Goal: Task Accomplishment & Management: Use online tool/utility

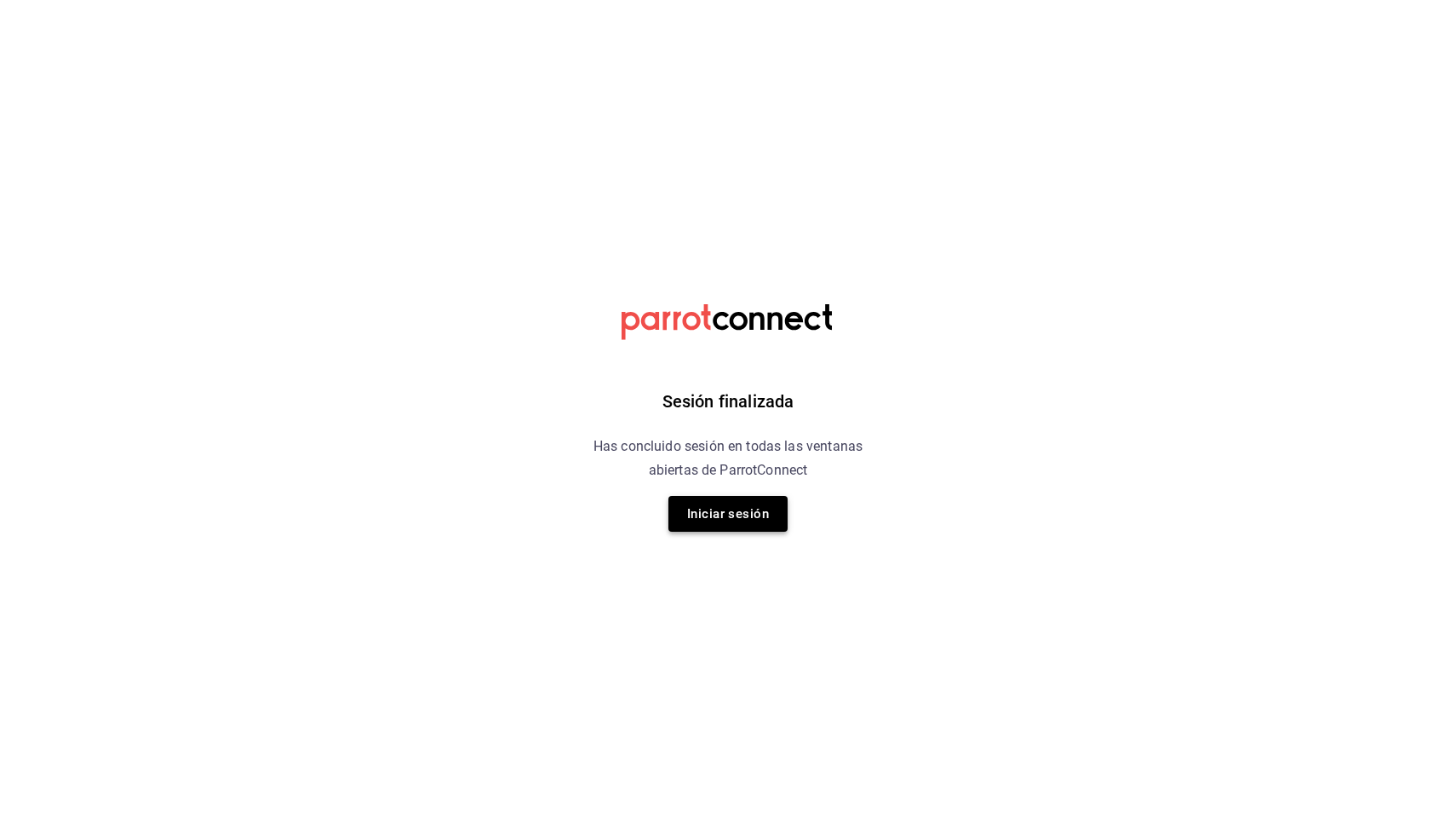
click at [733, 522] on button "Iniciar sesión" at bounding box center [728, 514] width 120 height 36
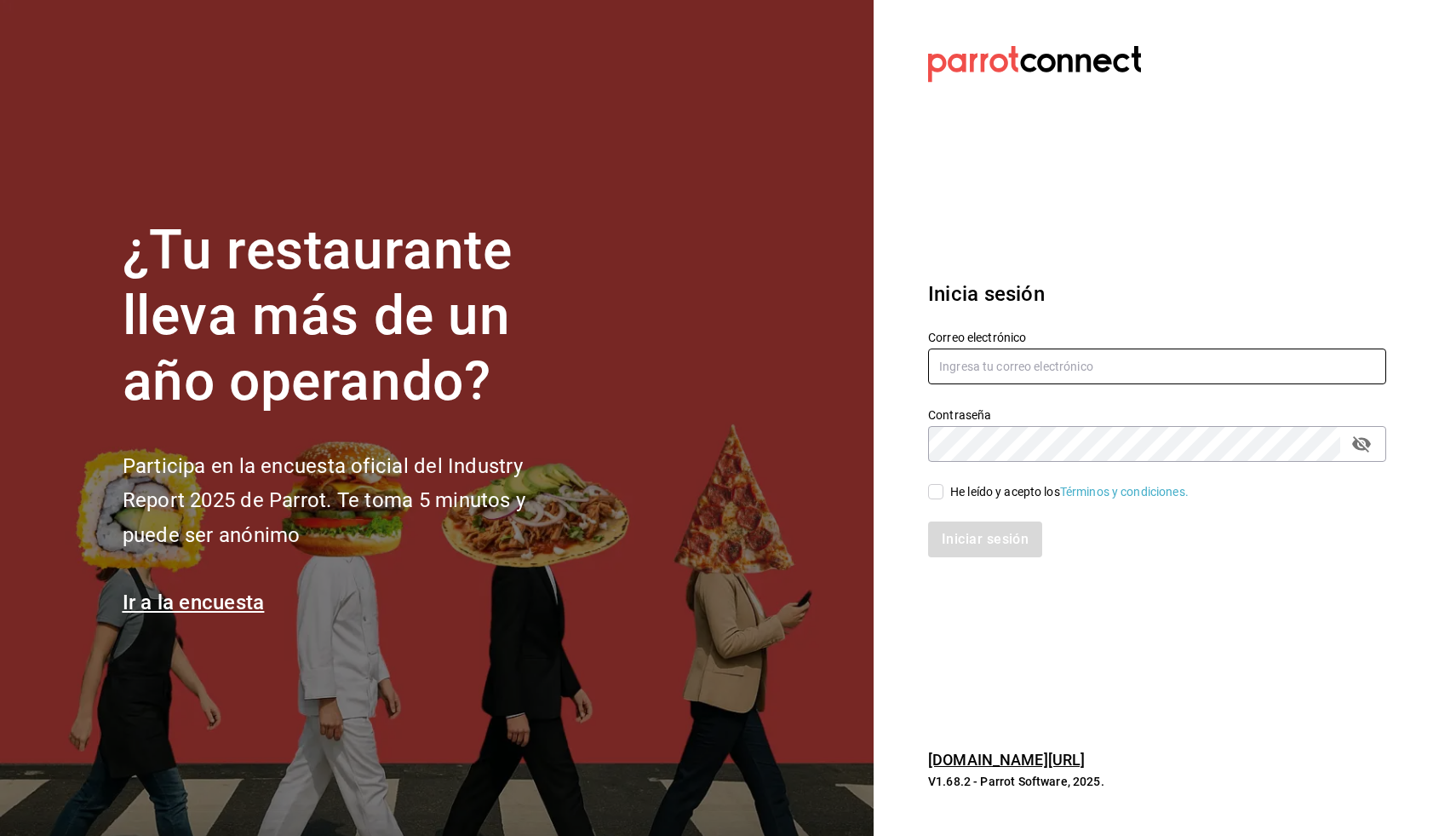
click at [973, 355] on input "text" at bounding box center [1157, 367] width 459 height 36
type input "[PERSON_NAME][EMAIL_ADDRESS][DOMAIN_NAME]"
click at [927, 489] on div "He leído y acepto los Términos y condiciones." at bounding box center [1147, 481] width 478 height 39
click at [941, 495] on input "He leído y acepto los Términos y condiciones." at bounding box center [936, 492] width 16 height 16
checkbox input "true"
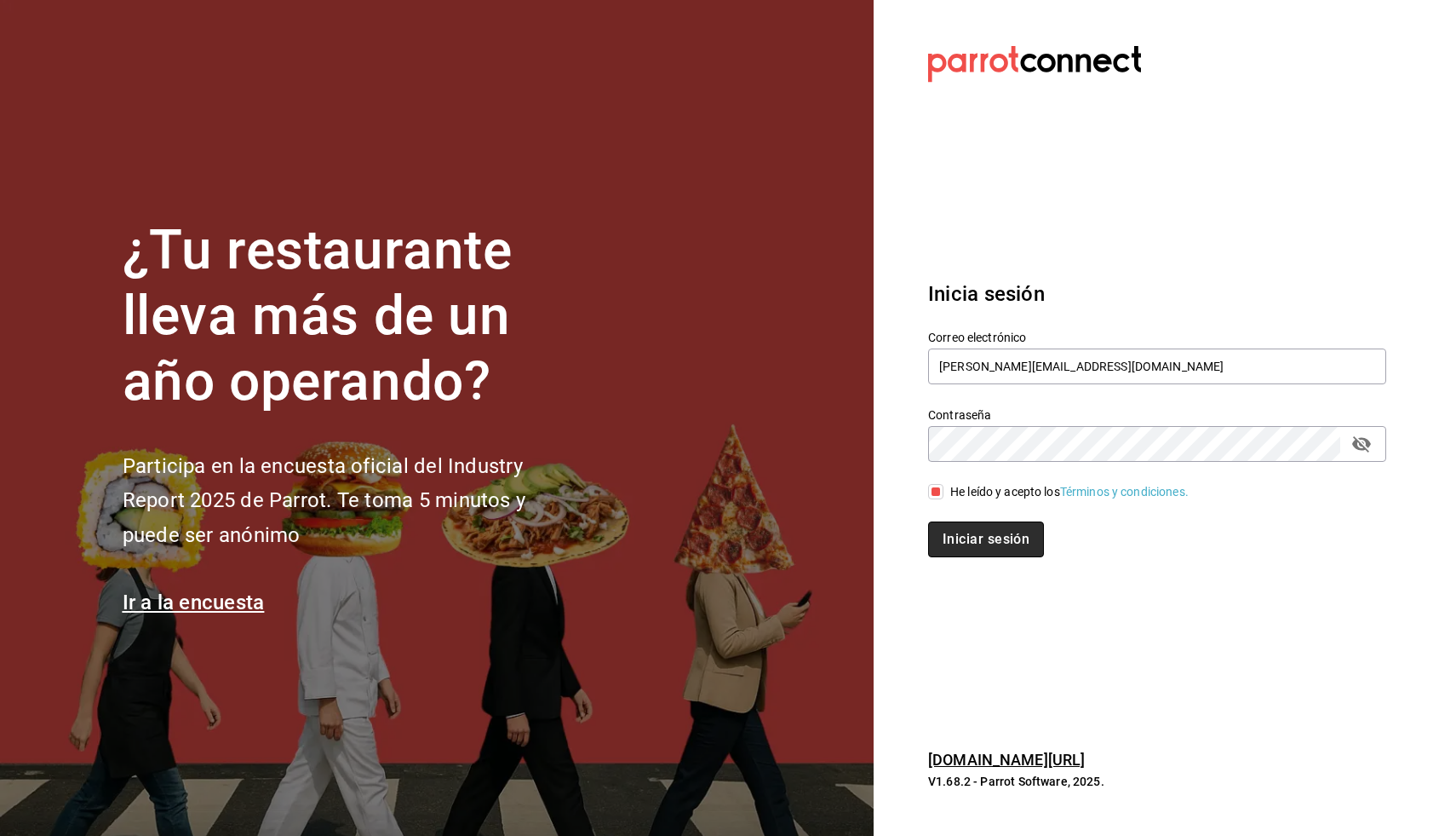
click at [961, 531] on button "Iniciar sesión" at bounding box center [986, 539] width 116 height 36
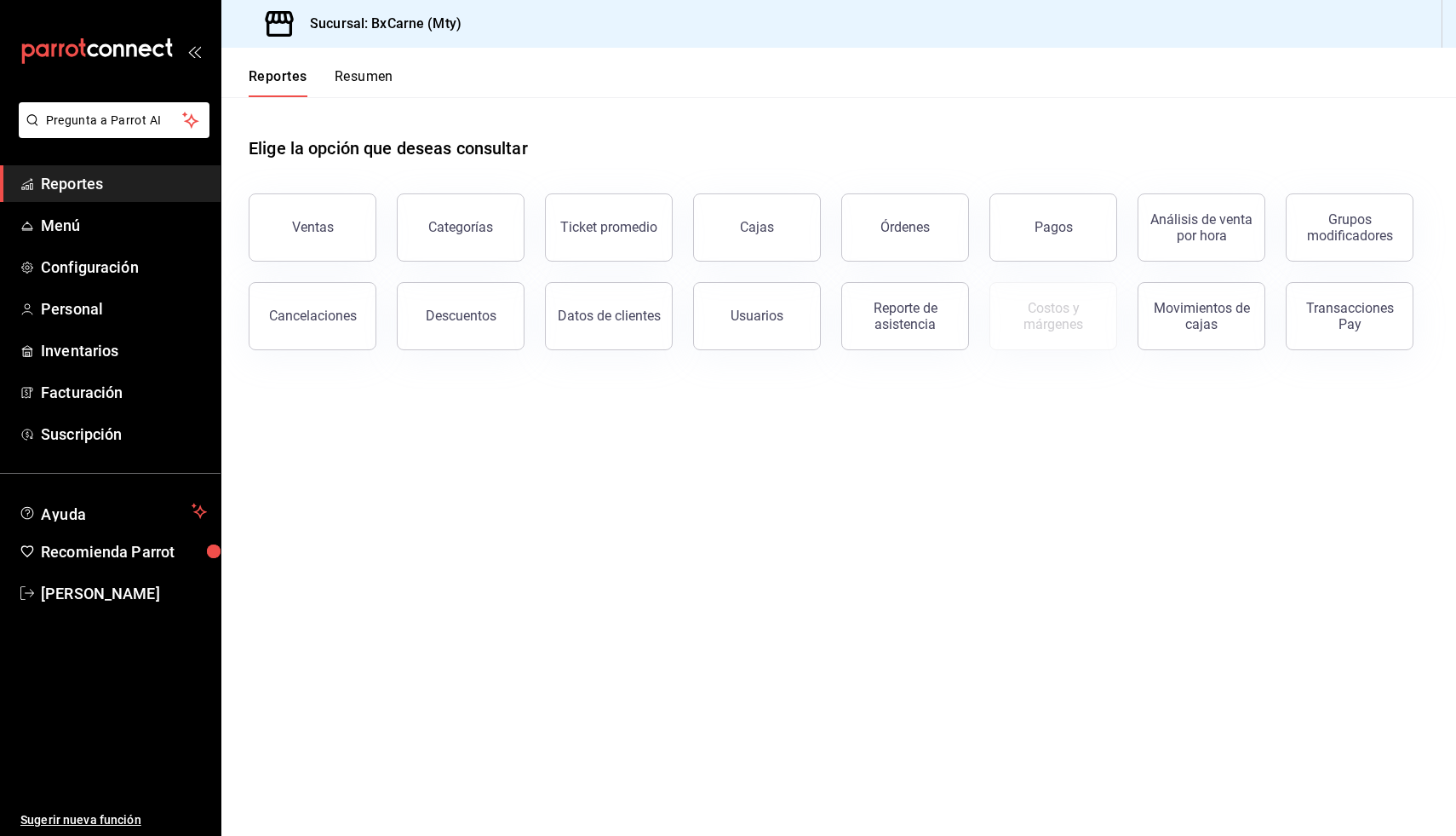
click at [589, 444] on main "Elige la opción que deseas consultar Ventas Categorías Ticket promedio Cajas Ór…" at bounding box center [839, 467] width 1235 height 739
click at [342, 229] on button "Ventas" at bounding box center [313, 227] width 127 height 69
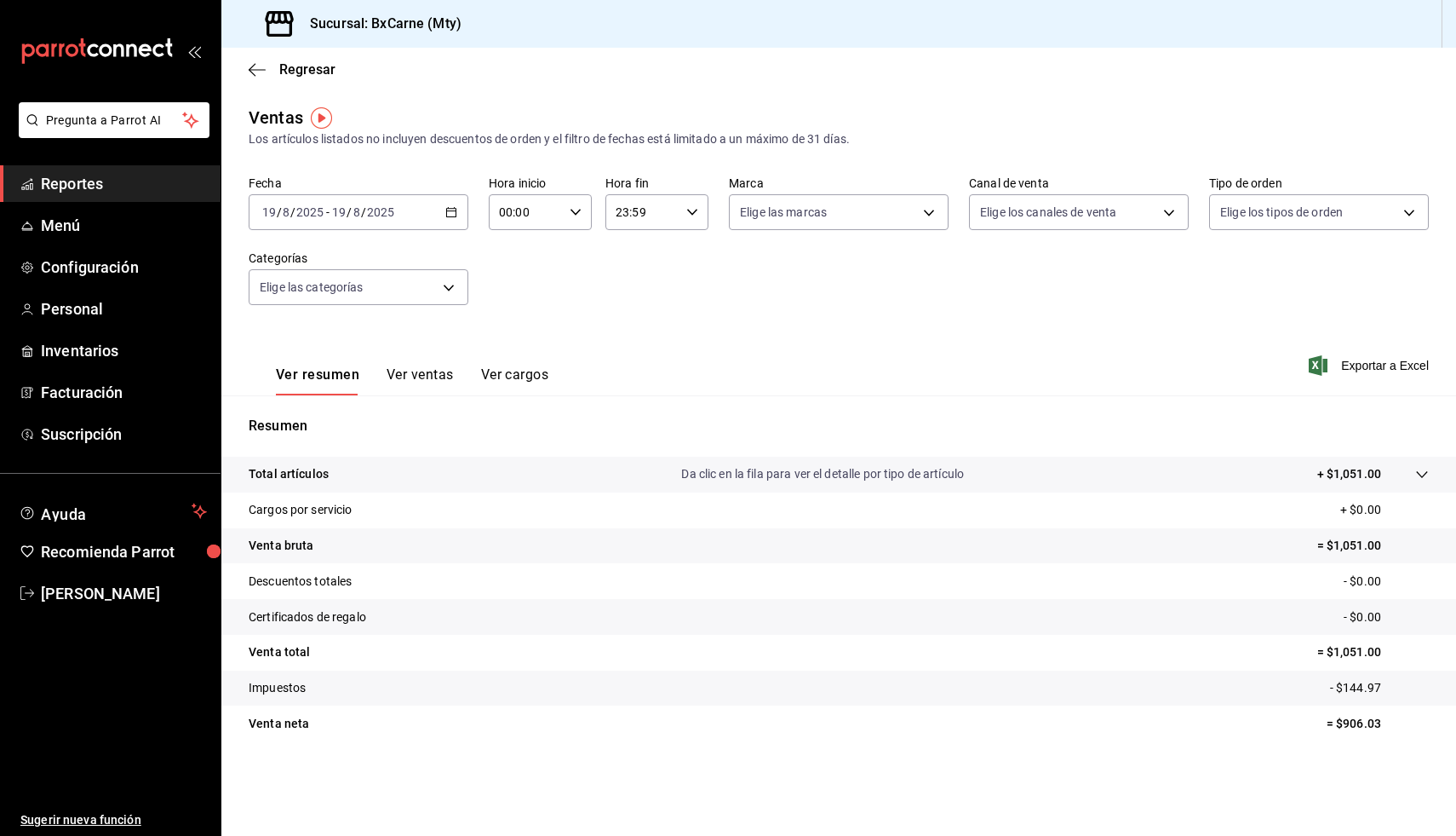
click at [449, 213] on icon "button" at bounding box center [452, 212] width 12 height 12
click at [339, 276] on li "Hoy" at bounding box center [329, 263] width 160 height 38
click at [427, 372] on button "Ver ventas" at bounding box center [420, 381] width 68 height 29
